Goal: Task Accomplishment & Management: Complete application form

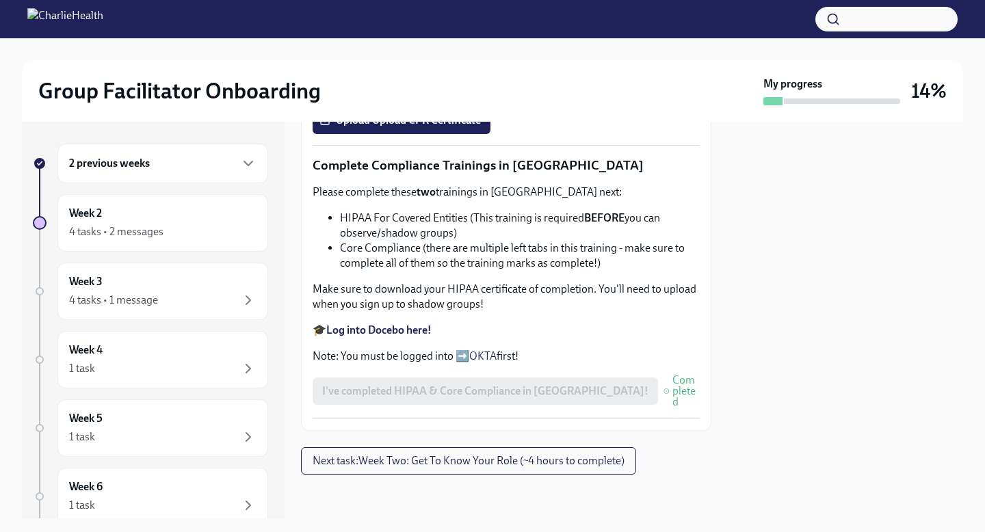
scroll to position [721, 0]
click at [478, 408] on div "I've completed HIPAA & Core Compliance in [GEOGRAPHIC_DATA]! Completed" at bounding box center [506, 391] width 387 height 33
click at [478, 460] on span "Next task : Week Two: Get To Know Your Role (~4 hours to complete)" at bounding box center [469, 461] width 312 height 14
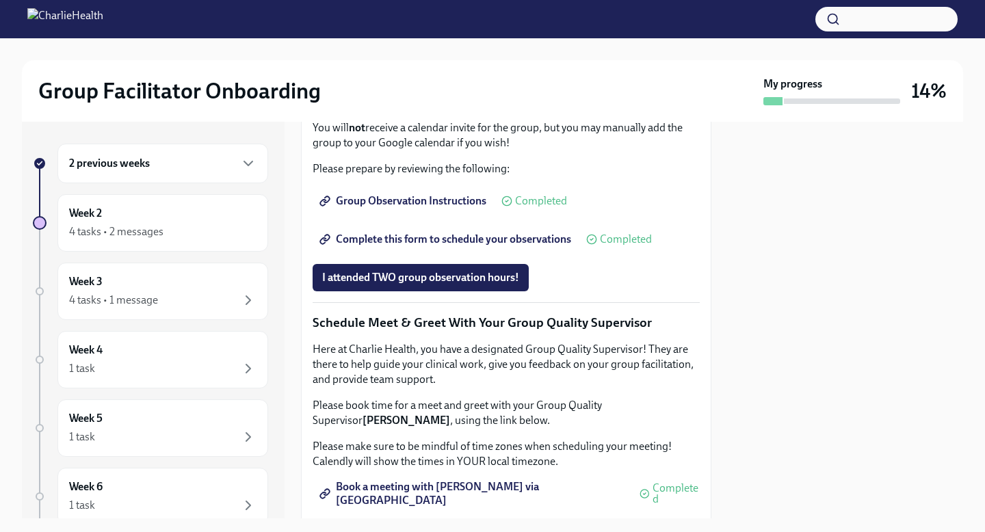
scroll to position [932, 0]
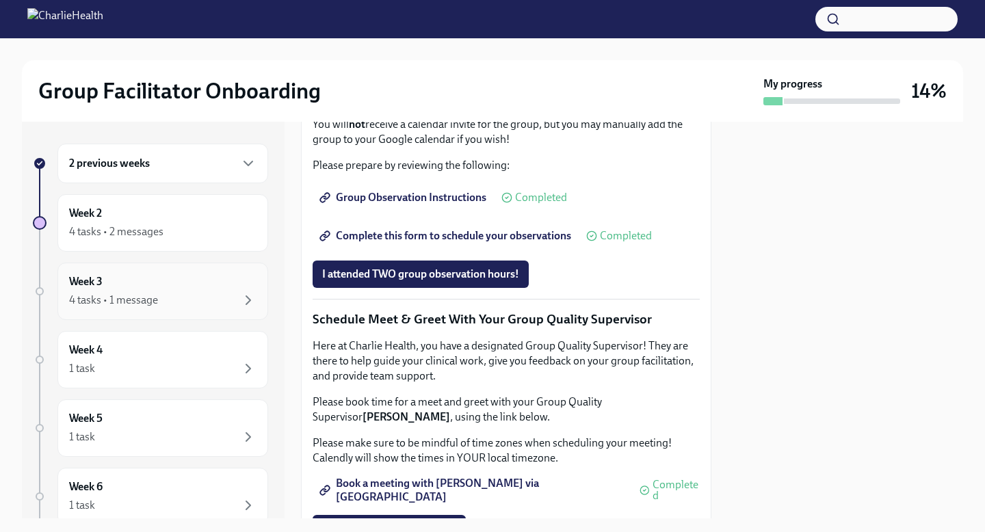
click at [220, 292] on div "4 tasks • 1 message" at bounding box center [163, 300] width 188 height 16
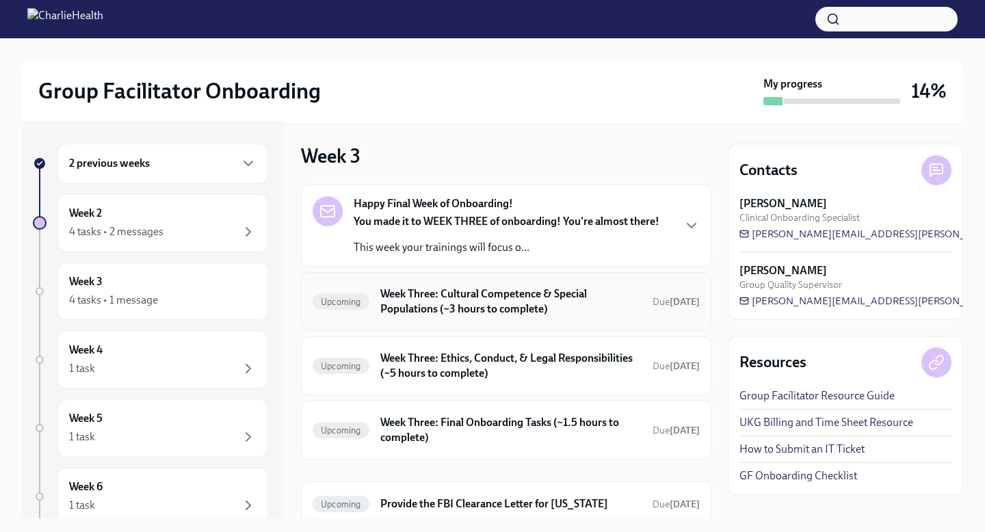
click at [543, 296] on h6 "Week Three: Cultural Competence & Special Populations (~3 hours to complete)" at bounding box center [510, 302] width 261 height 30
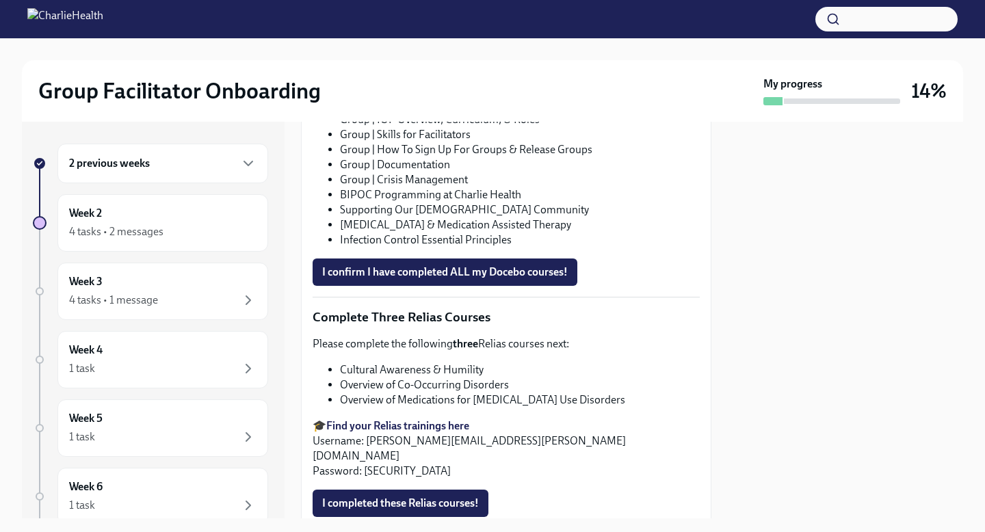
scroll to position [1048, 0]
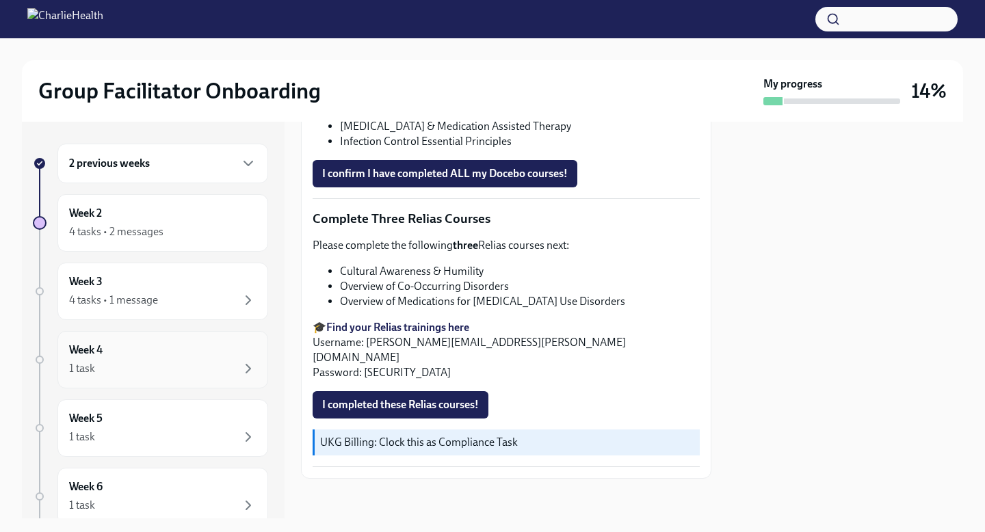
click at [227, 374] on div "1 task" at bounding box center [163, 369] width 188 height 16
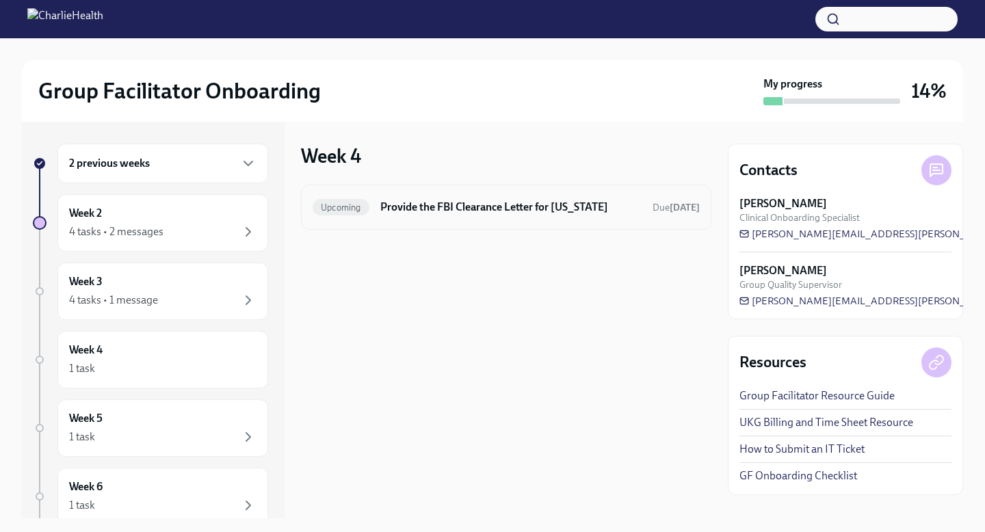
click at [430, 205] on h6 "Provide the FBI Clearance Letter for [US_STATE]" at bounding box center [510, 207] width 261 height 15
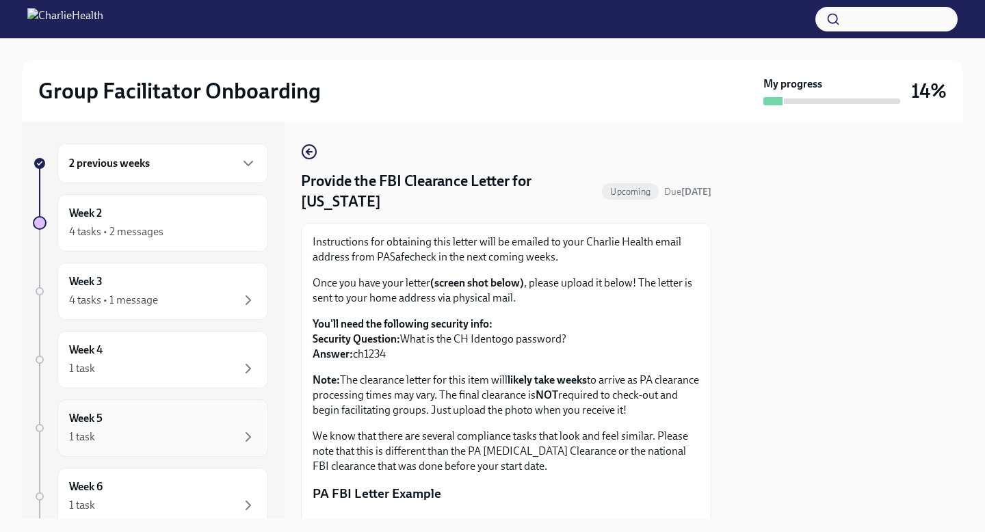
click at [227, 427] on div "Week 5 1 task" at bounding box center [163, 428] width 188 height 34
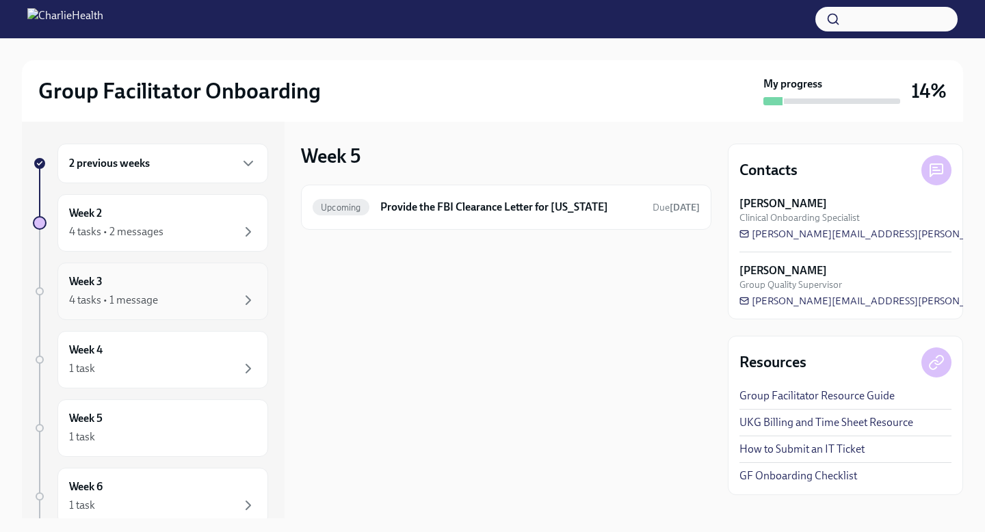
click at [172, 284] on div "Week 3 4 tasks • 1 message" at bounding box center [163, 291] width 188 height 34
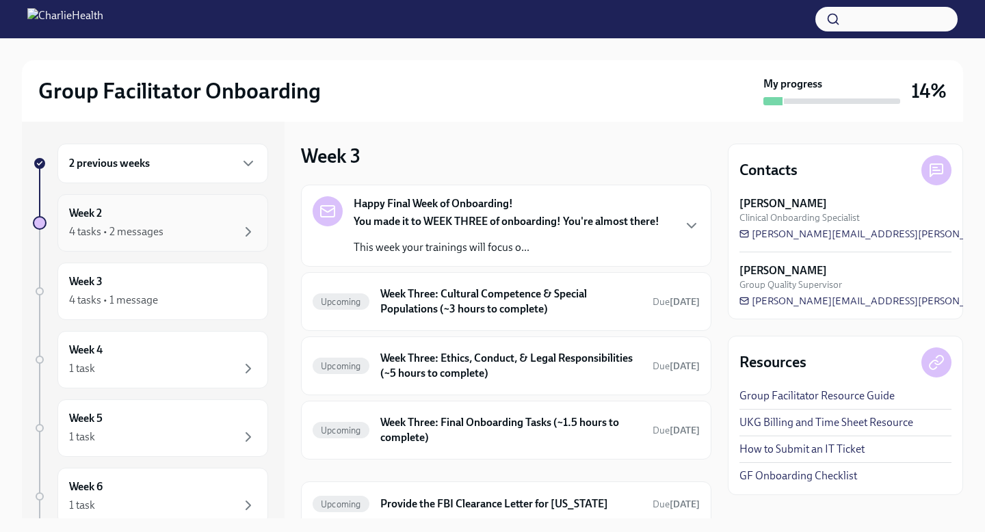
click at [172, 230] on div "4 tasks • 2 messages" at bounding box center [163, 232] width 188 height 16
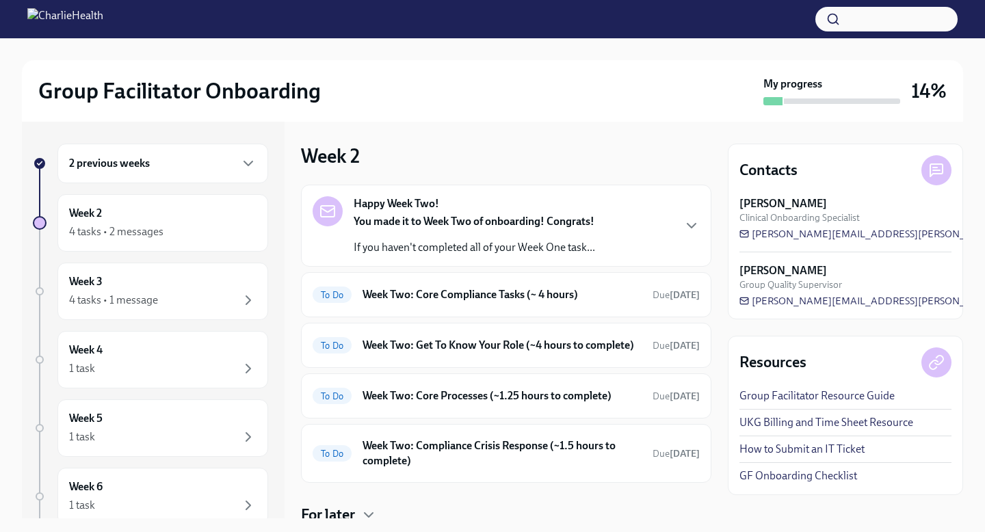
click at [487, 233] on div "You made it to Week Two of onboarding! Congrats! If you haven't completed all o…" at bounding box center [475, 234] width 242 height 41
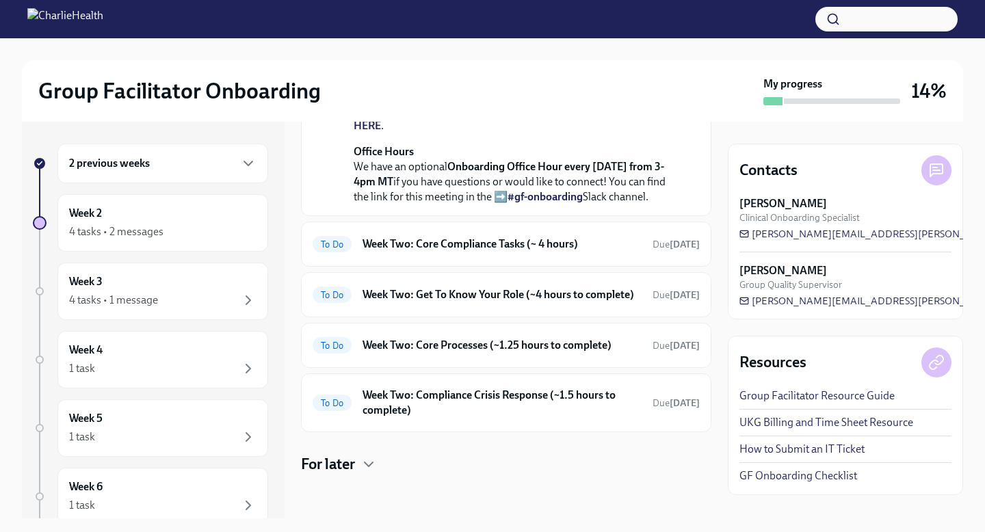
scroll to position [518, 0]
click at [487, 237] on h6 "Week Two: Core Compliance Tasks (~ 4 hours)" at bounding box center [502, 244] width 279 height 15
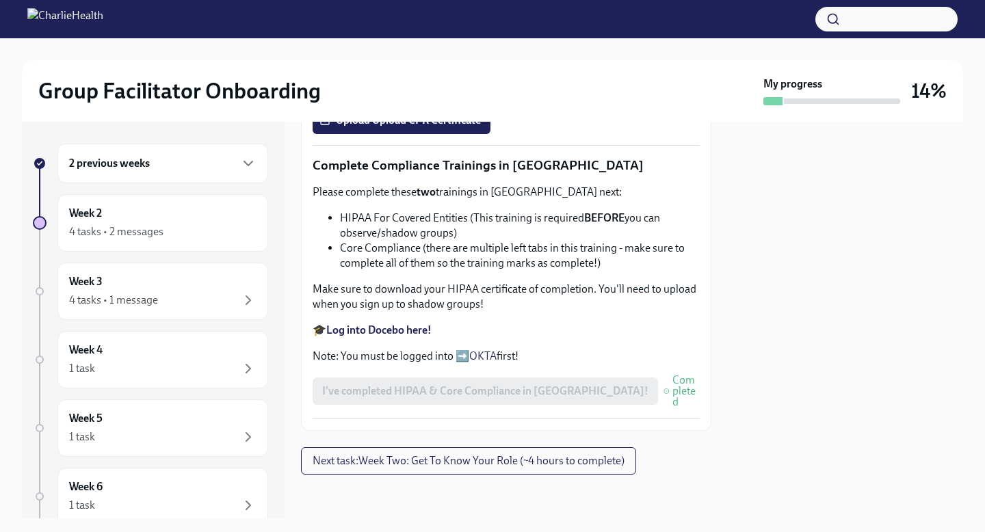
scroll to position [779, 0]
